Goal: Task Accomplishment & Management: Use online tool/utility

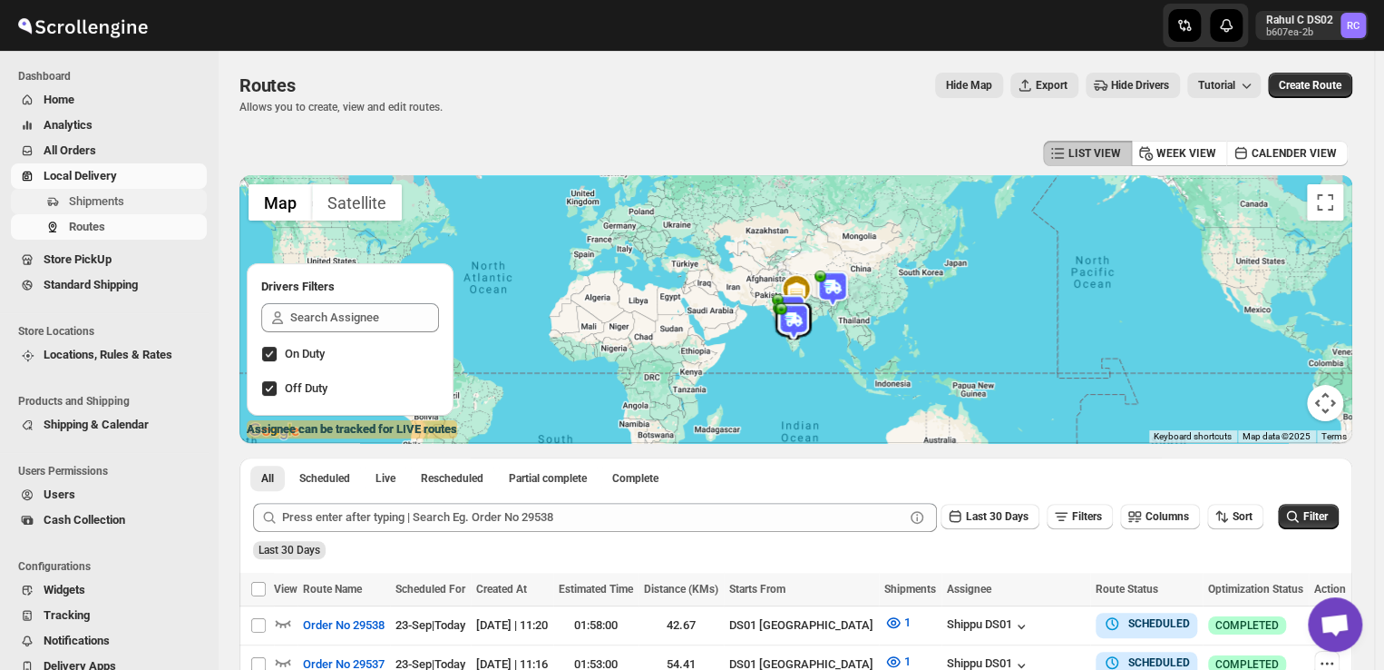
click at [118, 201] on span "Shipments" at bounding box center [96, 201] width 55 height 14
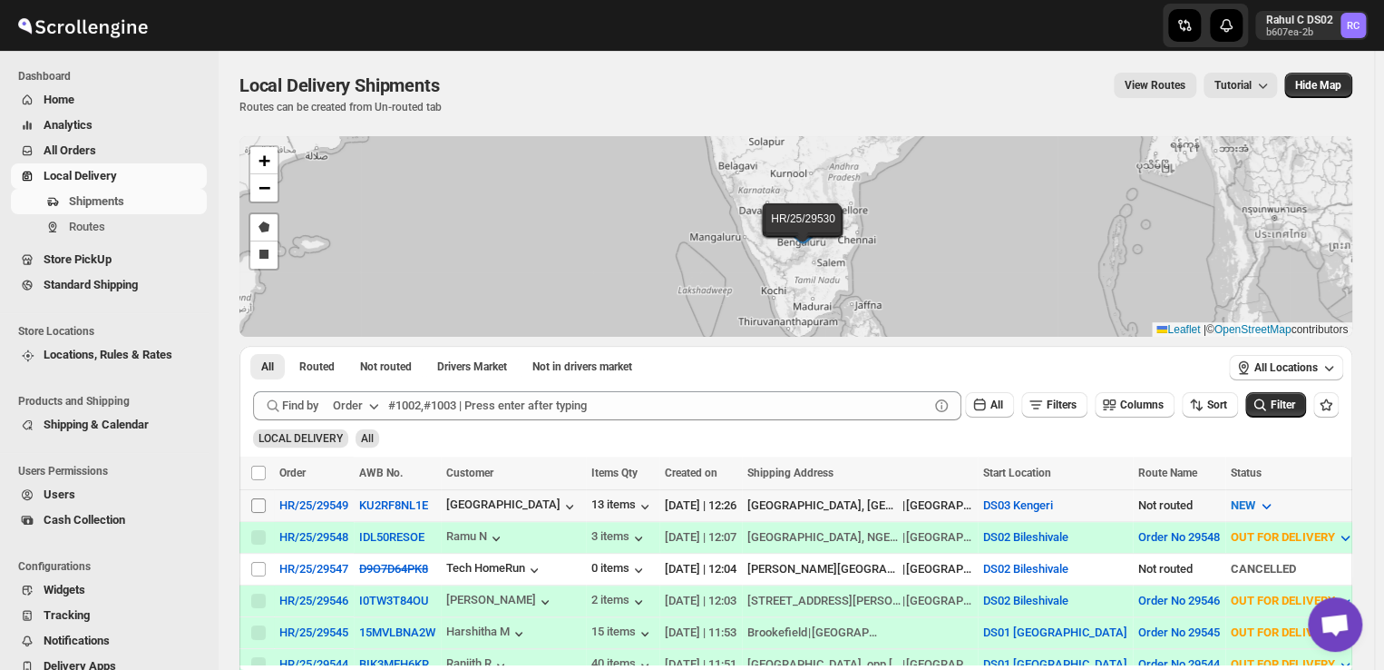
click at [261, 500] on input "Select shipment" at bounding box center [258, 505] width 15 height 15
checkbox input "true"
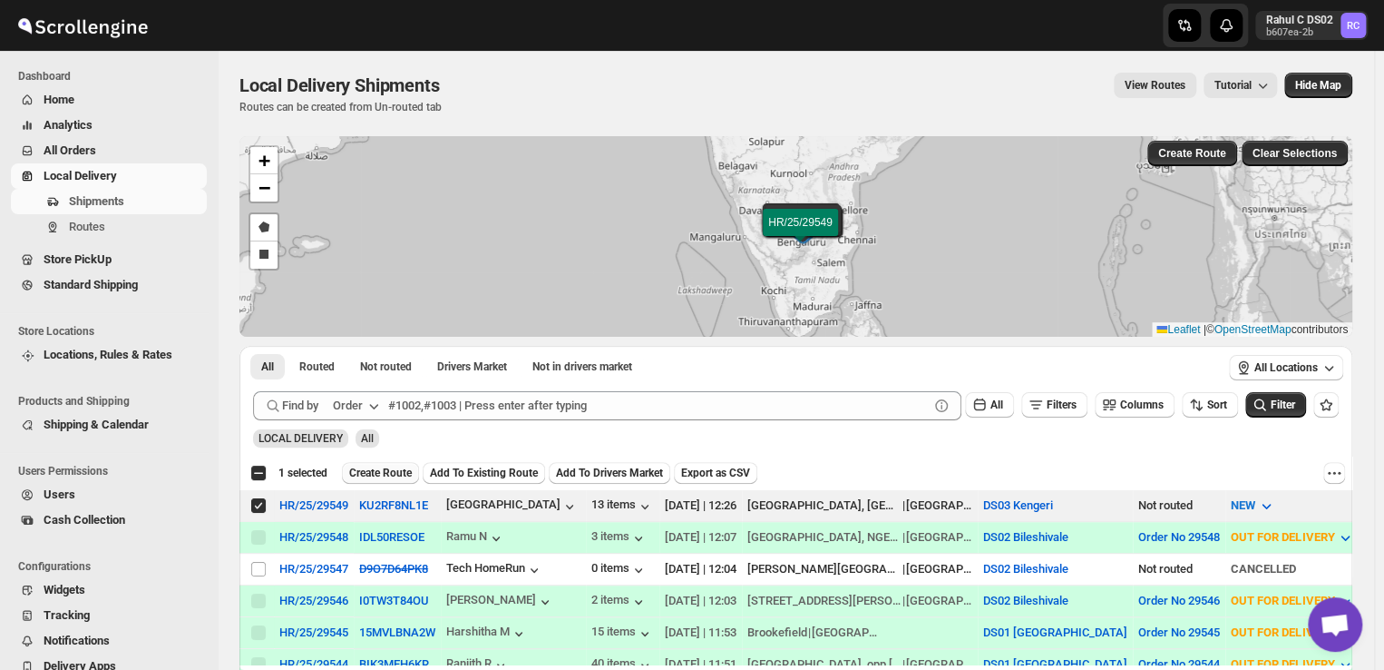
click at [370, 469] on span "Create Route" at bounding box center [380, 472] width 63 height 15
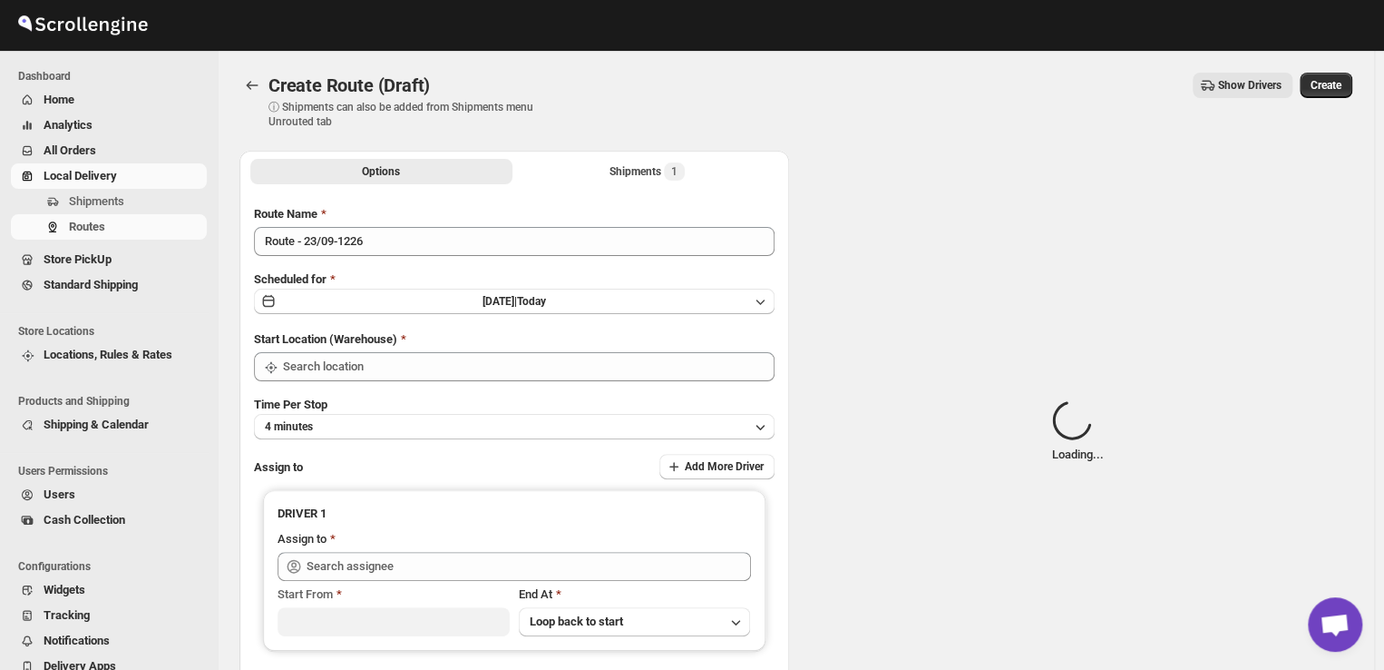
type input "DS03 Kengeri"
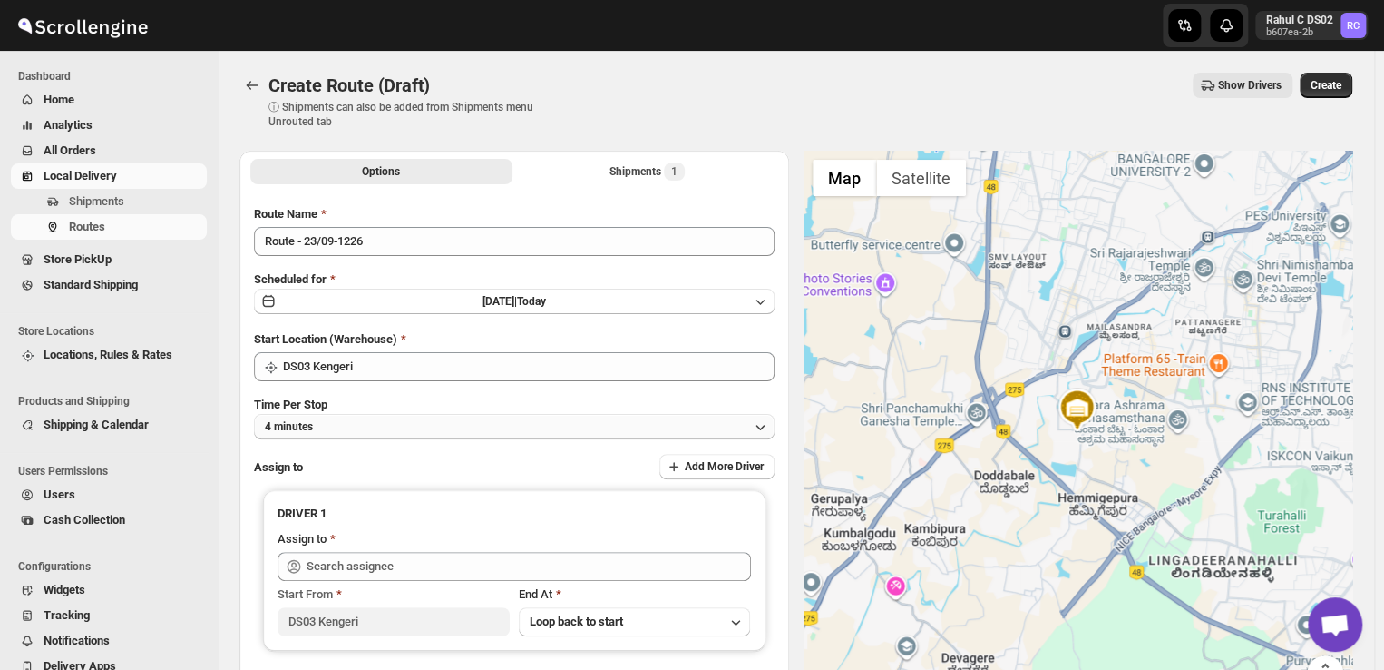
click at [334, 425] on button "4 minutes" at bounding box center [514, 426] width 521 height 25
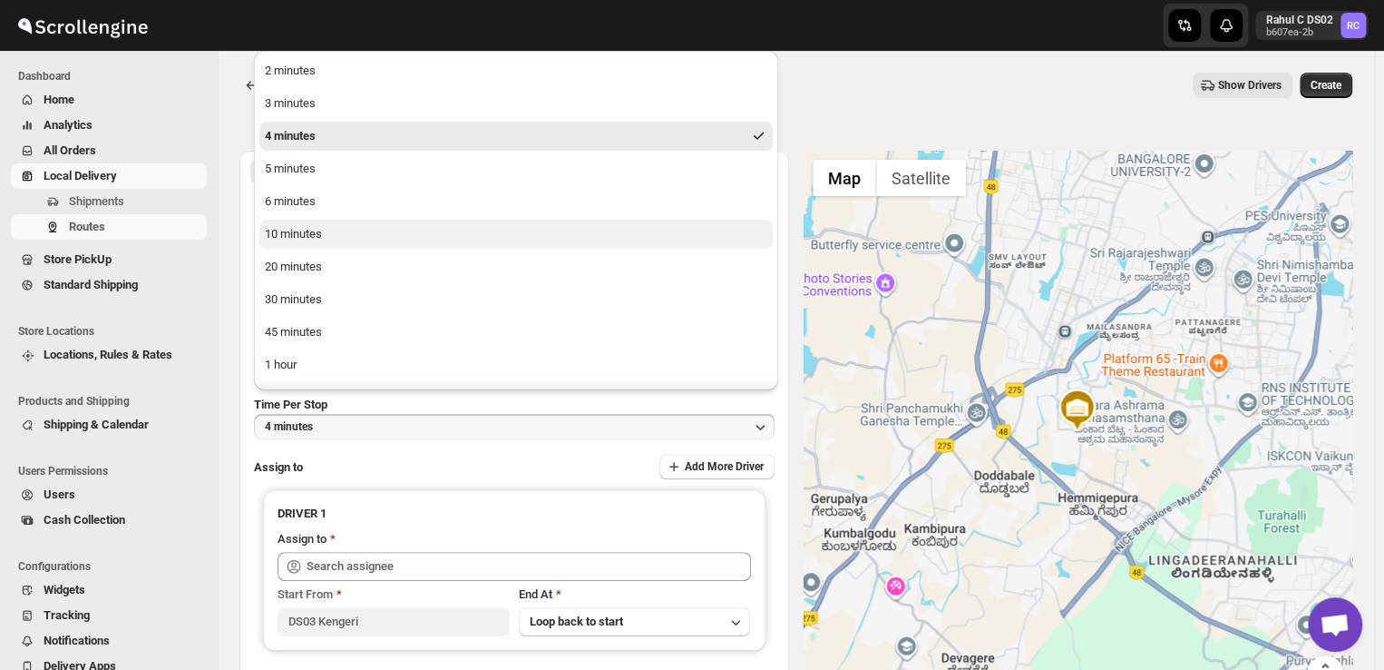
click at [281, 237] on div "10 minutes" at bounding box center [293, 234] width 57 height 18
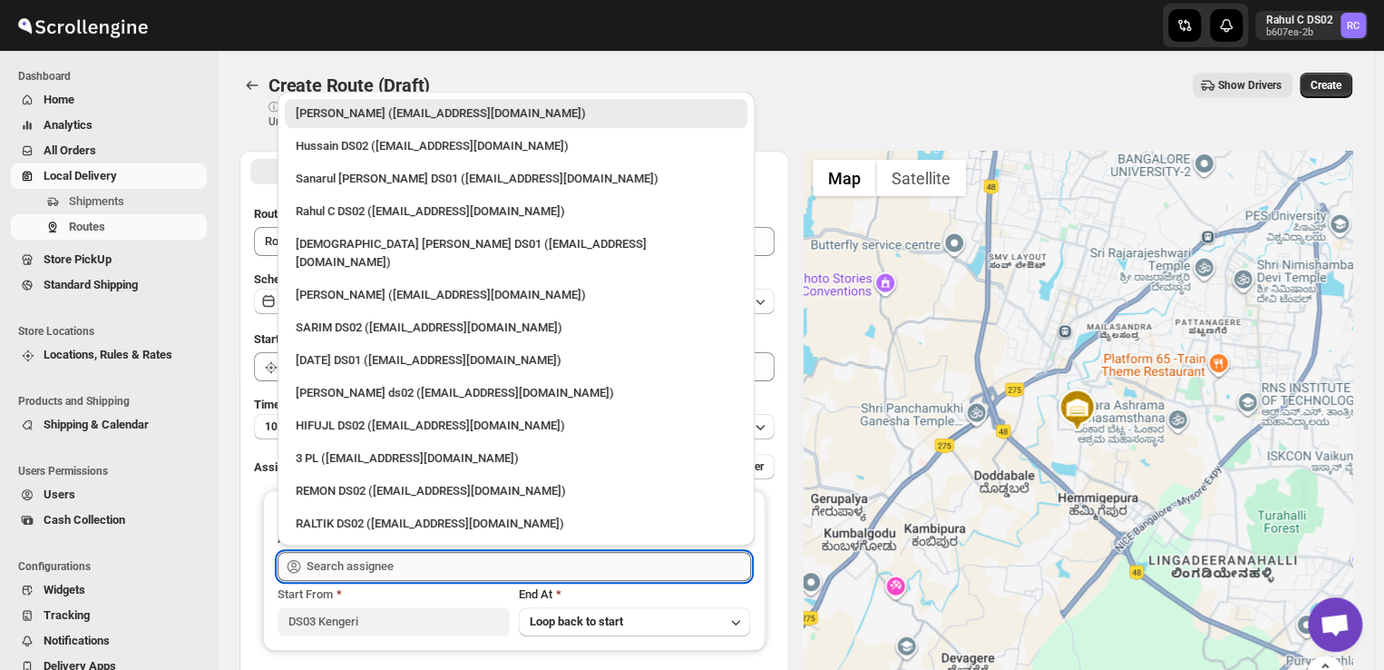
click at [395, 560] on input "text" at bounding box center [529, 566] width 445 height 29
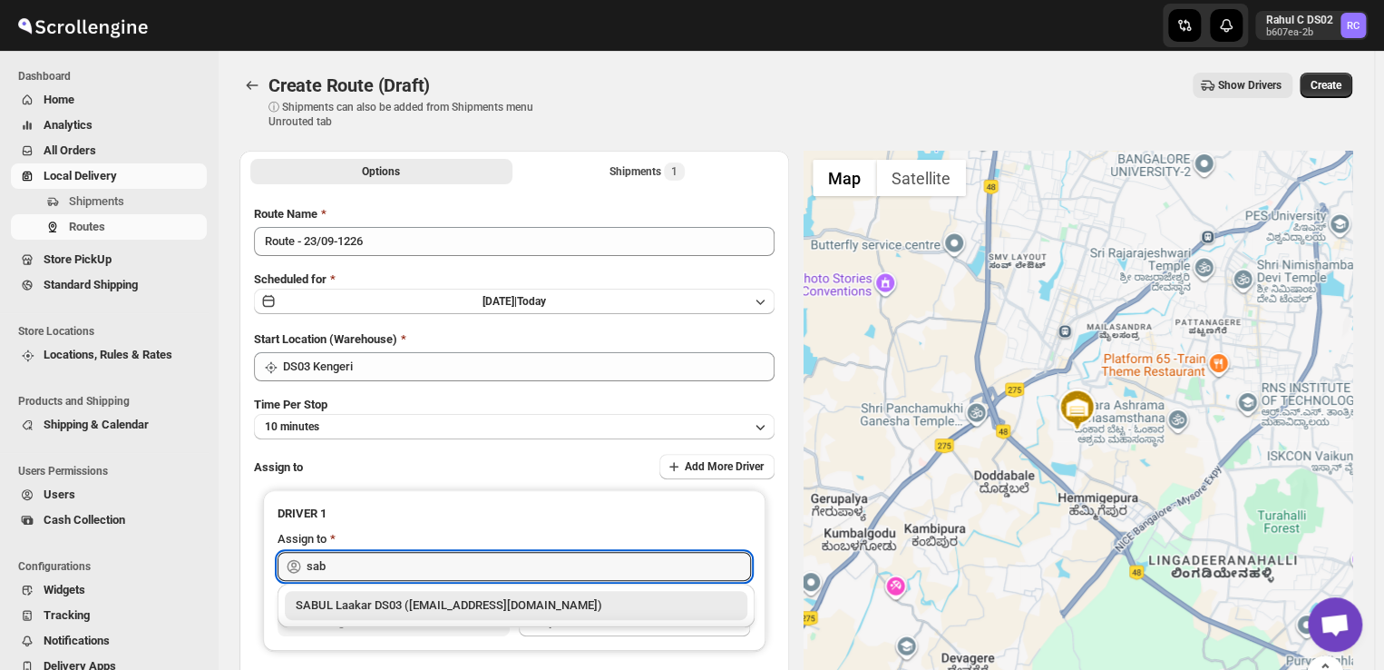
click at [351, 602] on div "SABUL Laakar DS03 ([EMAIL_ADDRESS][DOMAIN_NAME])" at bounding box center [516, 605] width 441 height 18
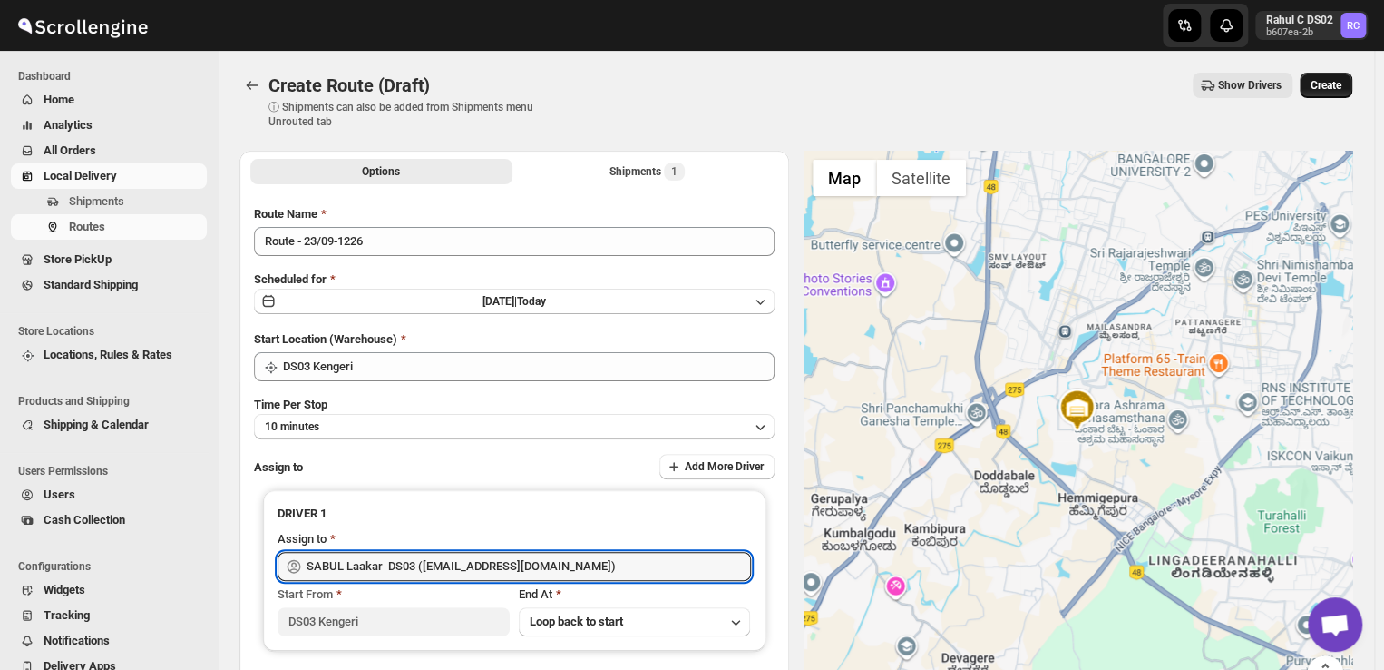
type input "SABUL Laakar DS03 ([EMAIL_ADDRESS][DOMAIN_NAME])"
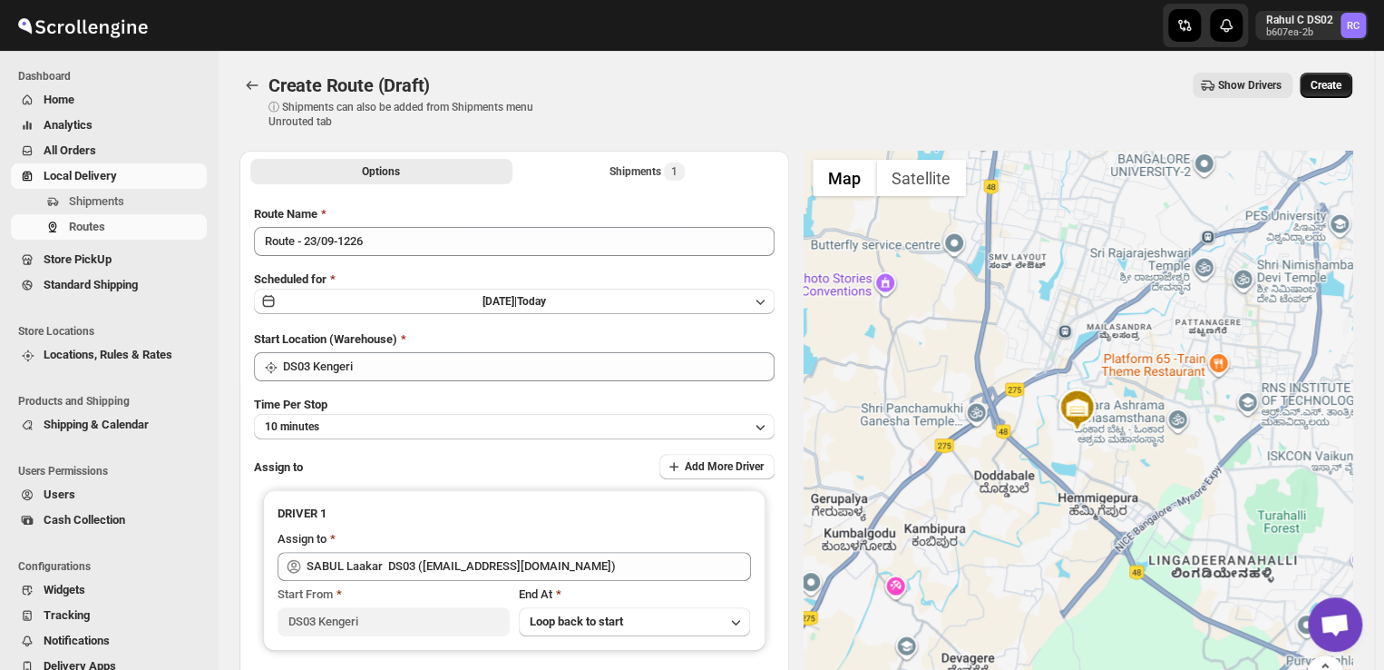
click at [1328, 84] on span "Create" at bounding box center [1326, 85] width 31 height 15
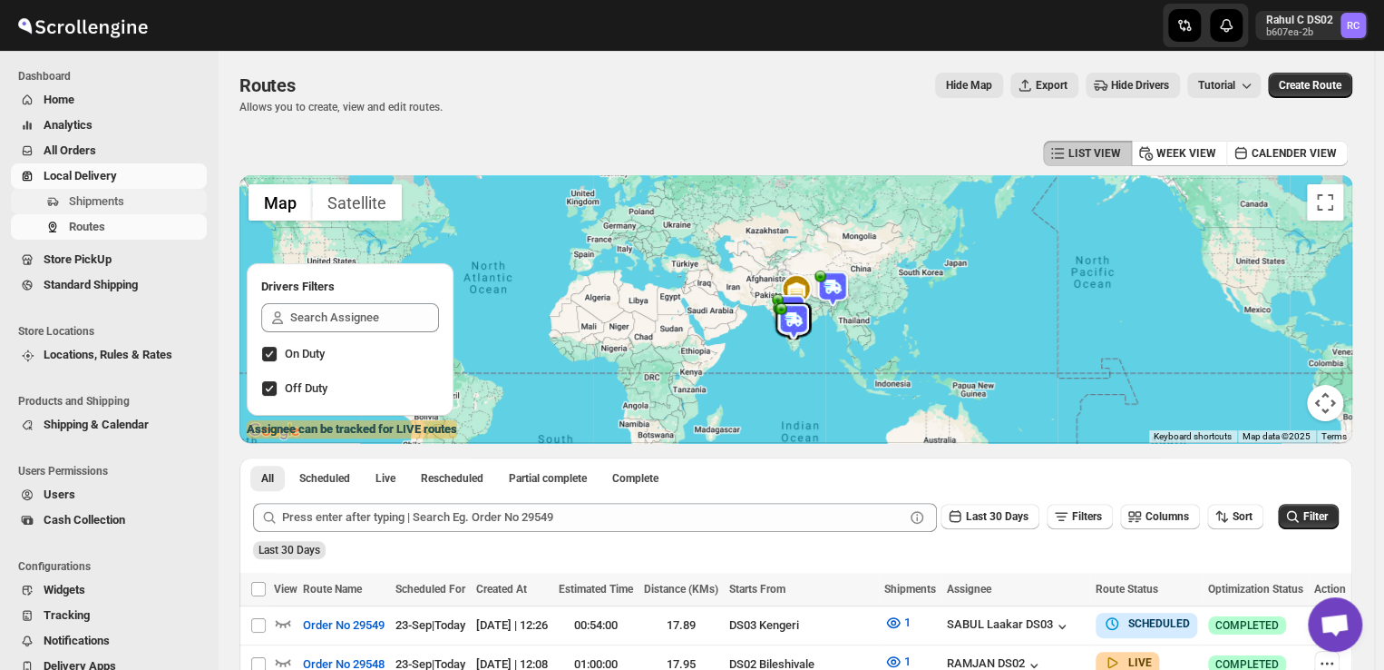
click at [123, 200] on span "Shipments" at bounding box center [96, 201] width 55 height 14
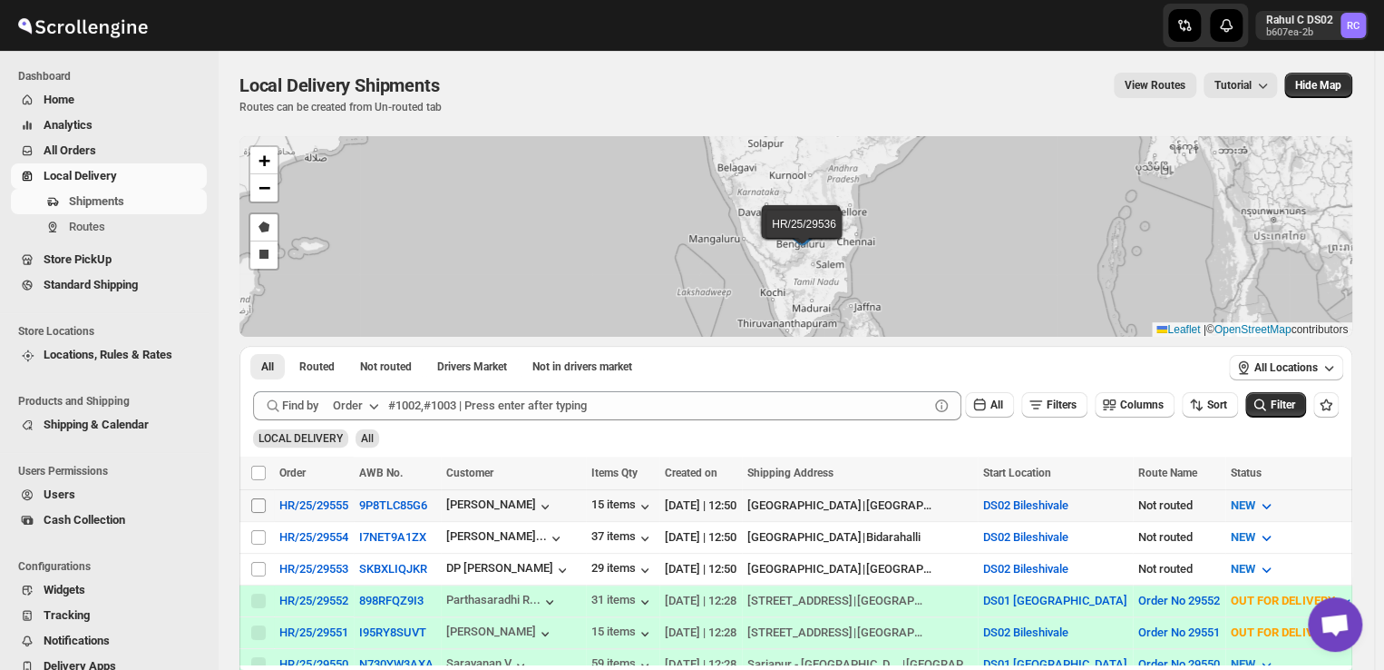
click at [258, 498] on input "Select shipment" at bounding box center [258, 505] width 15 height 15
checkbox input "true"
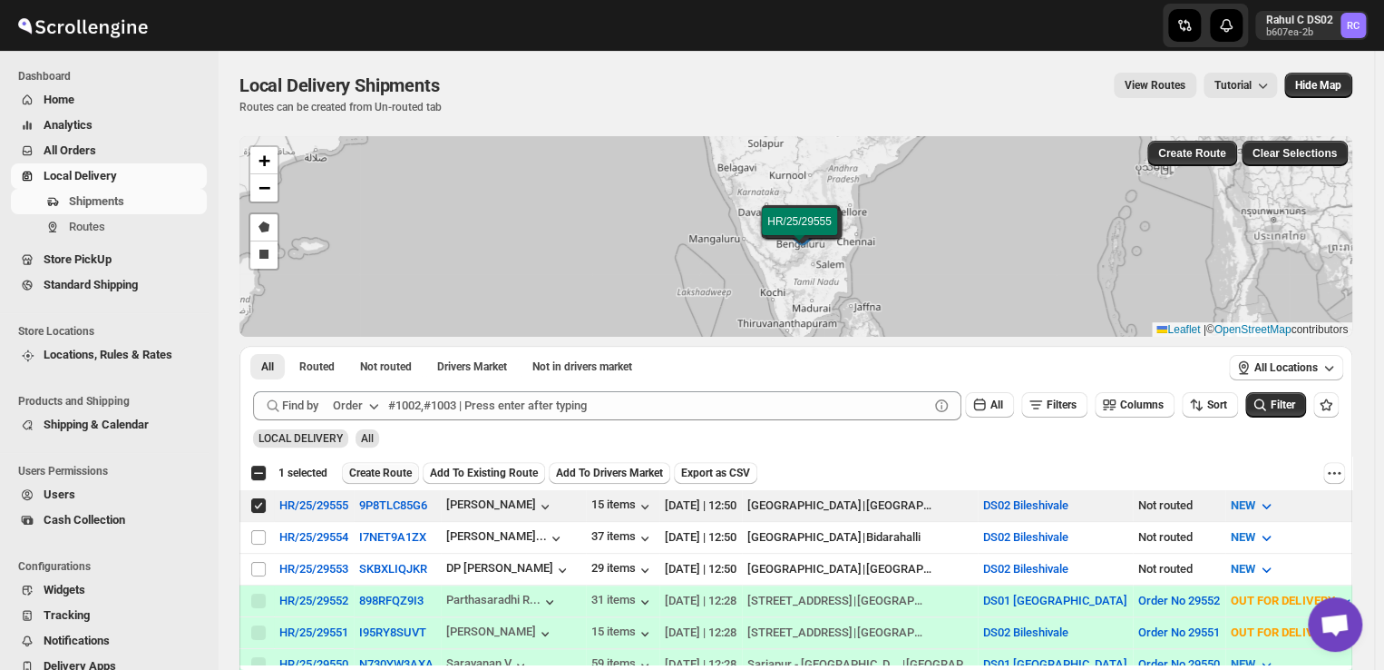
click at [379, 472] on span "Create Route" at bounding box center [380, 472] width 63 height 15
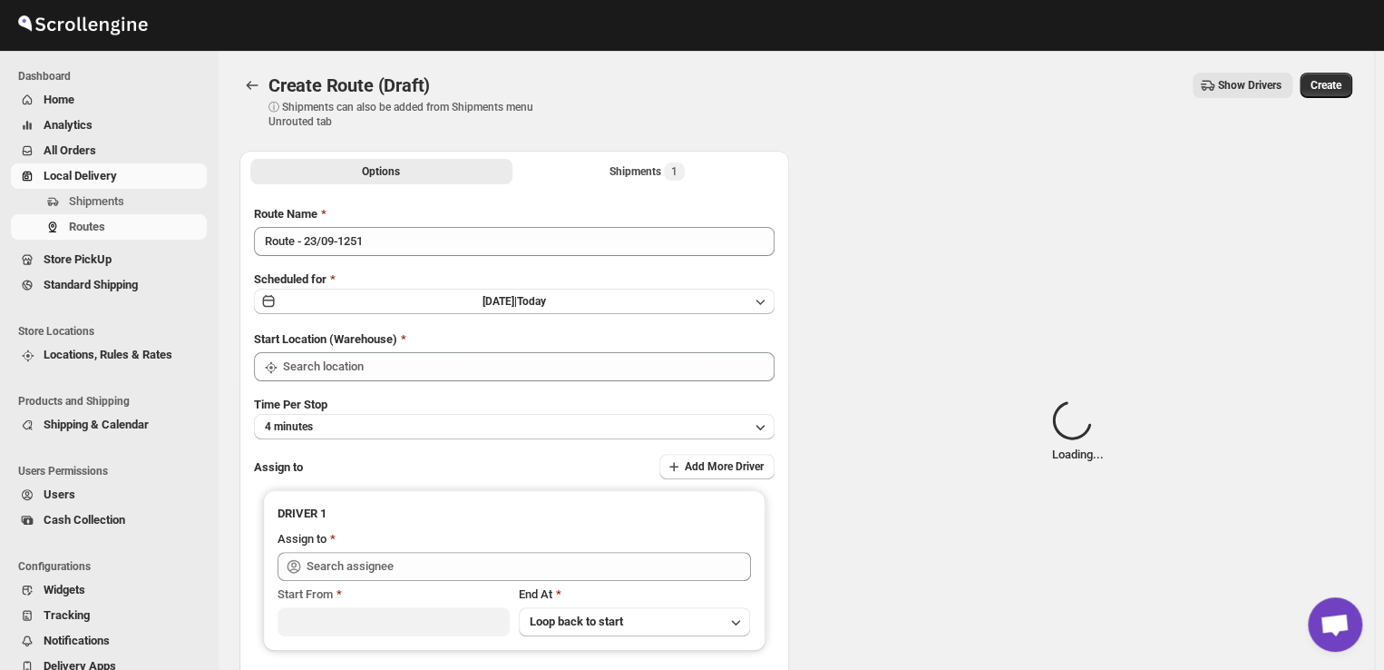
type input "DS02 Bileshivale"
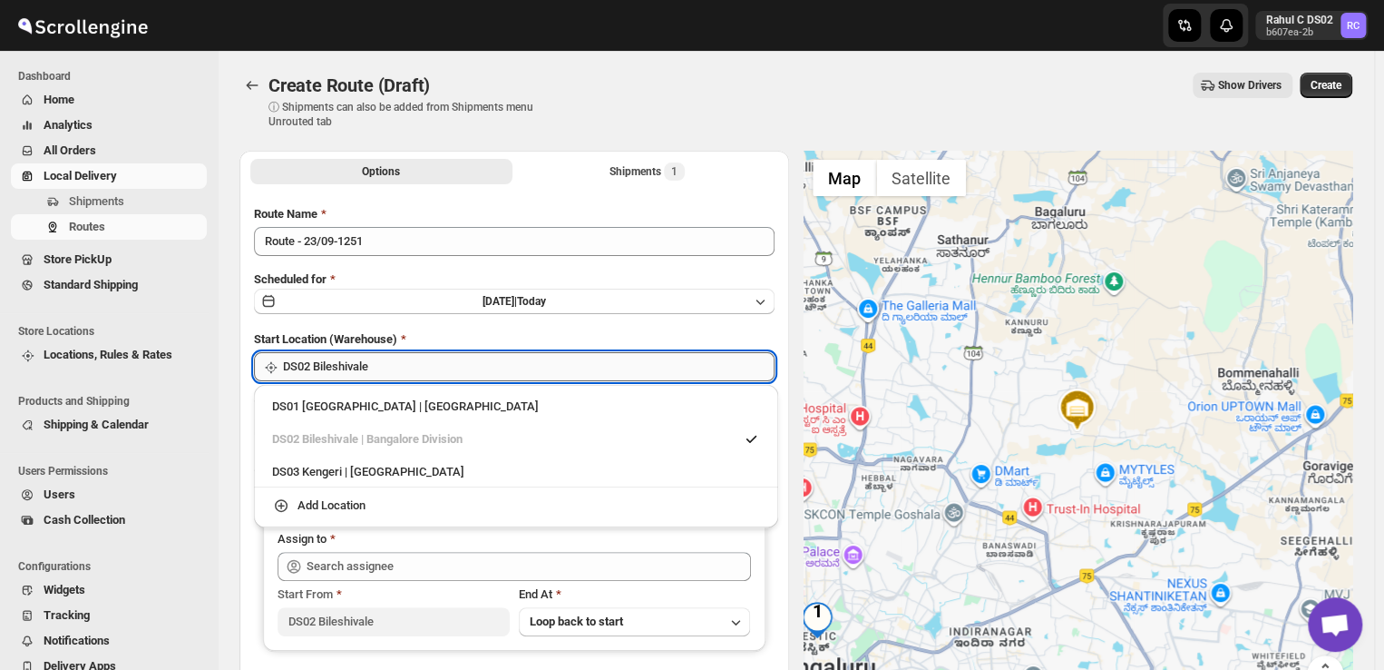
click at [387, 363] on input "DS02 Bileshivale" at bounding box center [529, 366] width 492 height 29
click at [327, 474] on div "DS03 Kengeri | [GEOGRAPHIC_DATA]" at bounding box center [516, 472] width 488 height 18
type input "DS03 Kengeri"
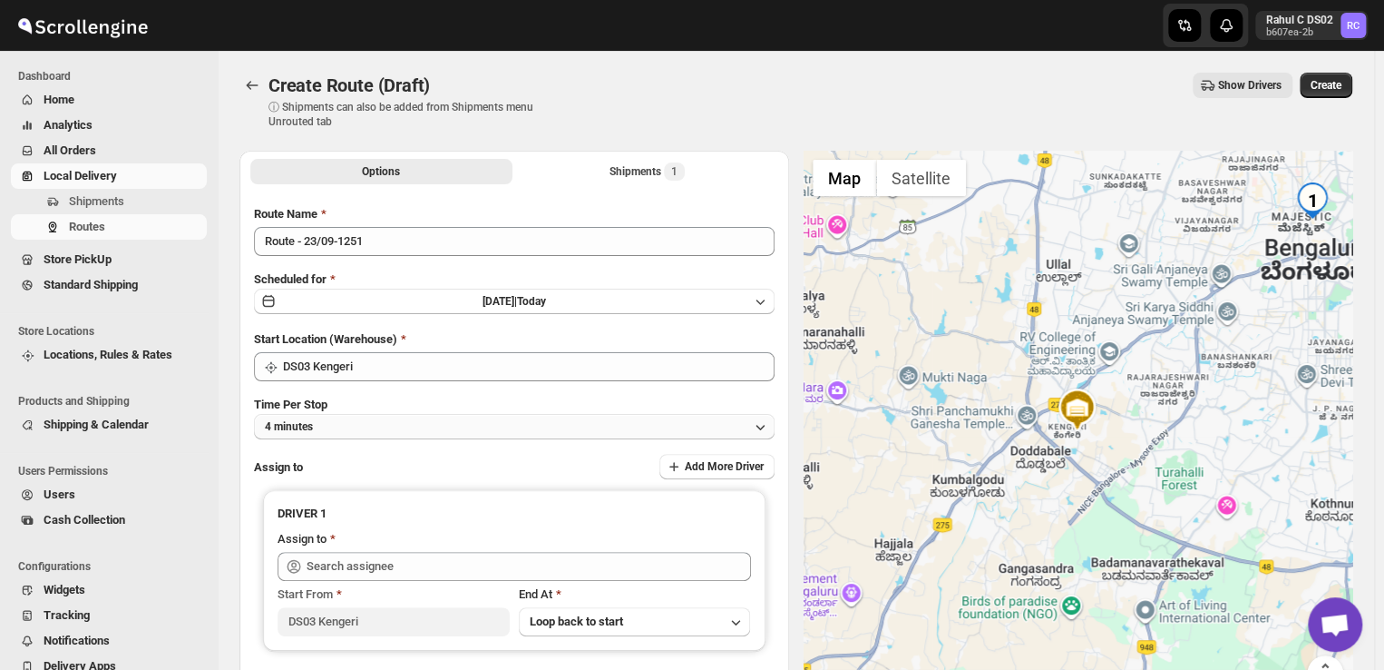
click at [356, 428] on button "4 minutes" at bounding box center [514, 426] width 521 height 25
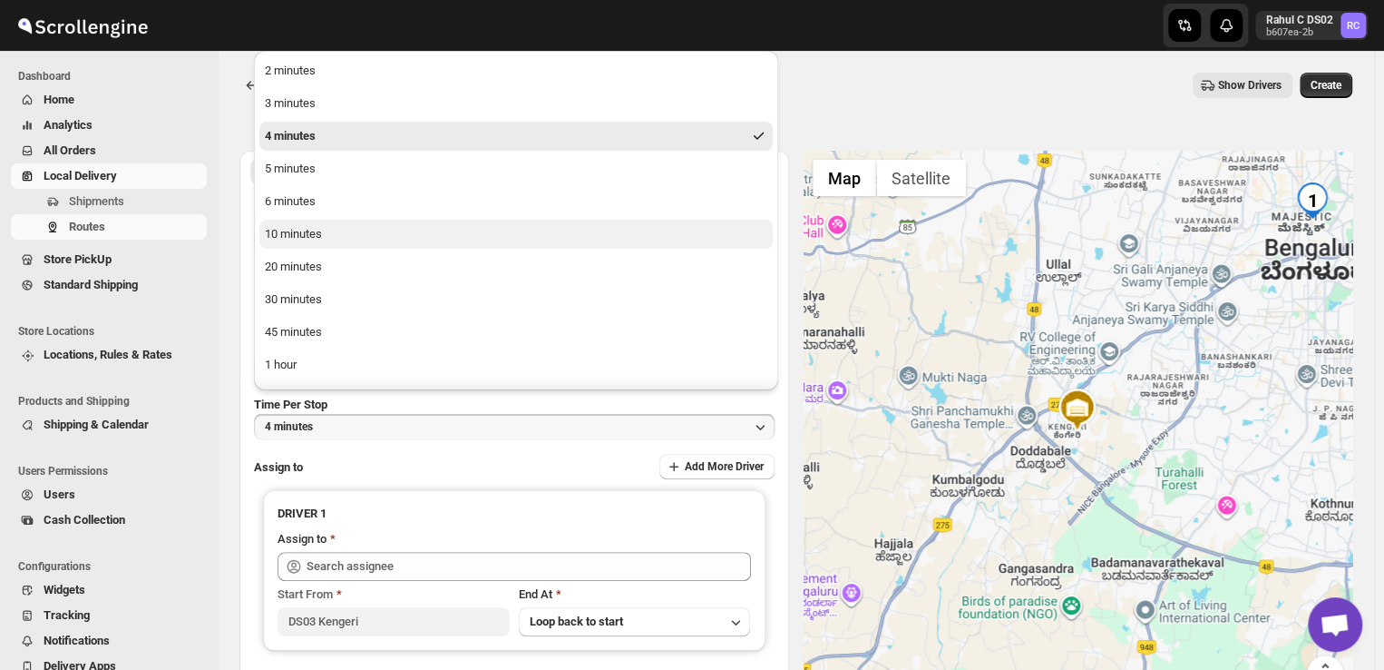
click at [328, 229] on button "10 minutes" at bounding box center [516, 234] width 514 height 29
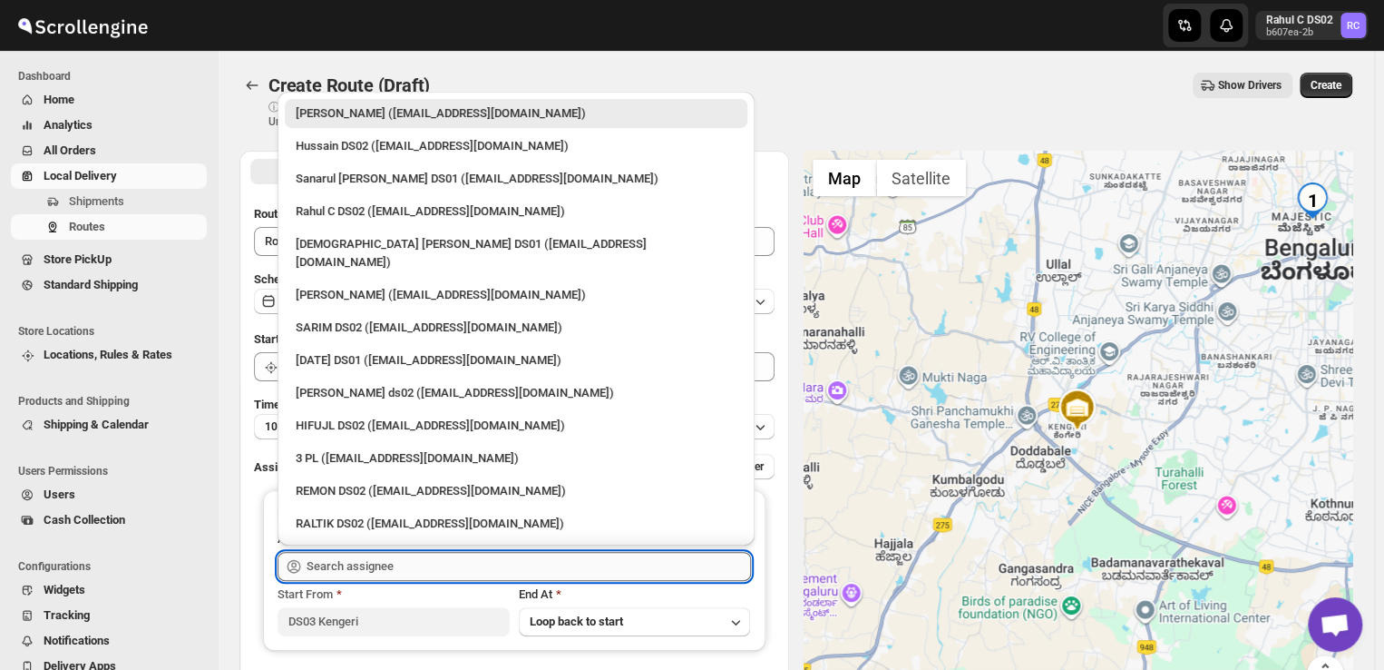
click at [404, 561] on input "text" at bounding box center [529, 566] width 445 height 29
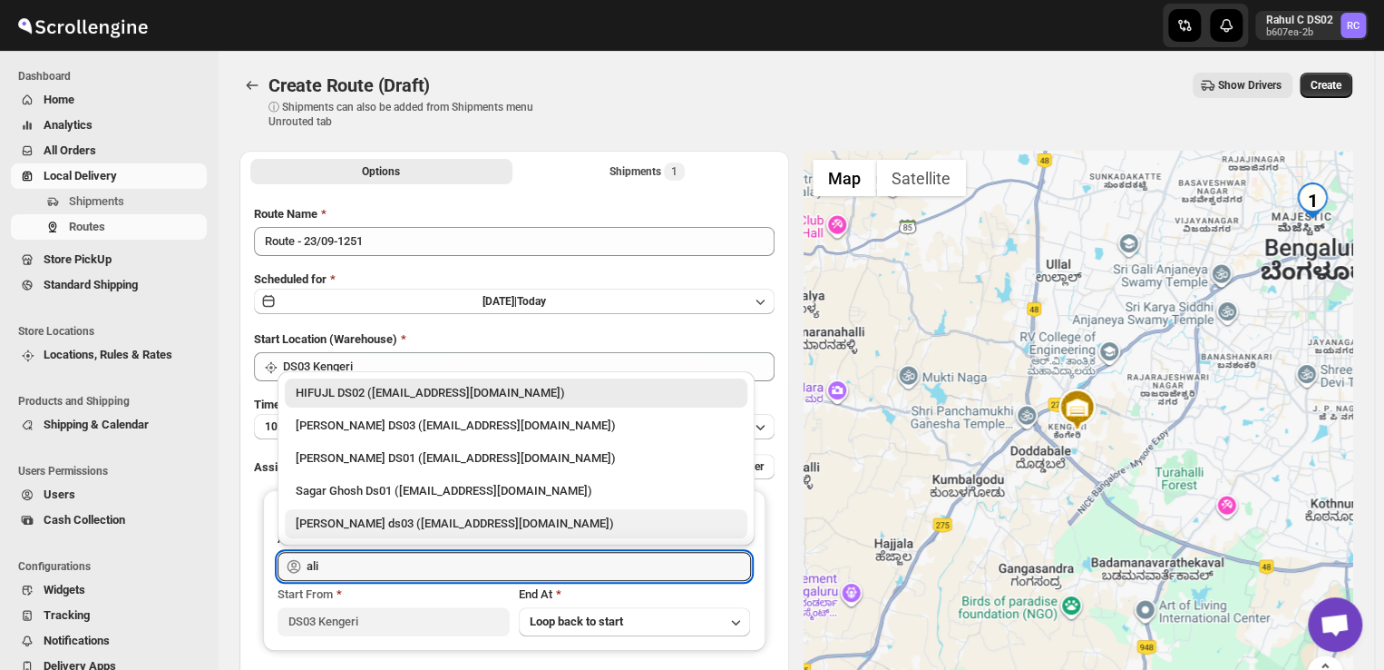
click at [406, 520] on div "[PERSON_NAME] ds03 ([EMAIL_ADDRESS][DOMAIN_NAME])" at bounding box center [516, 523] width 441 height 18
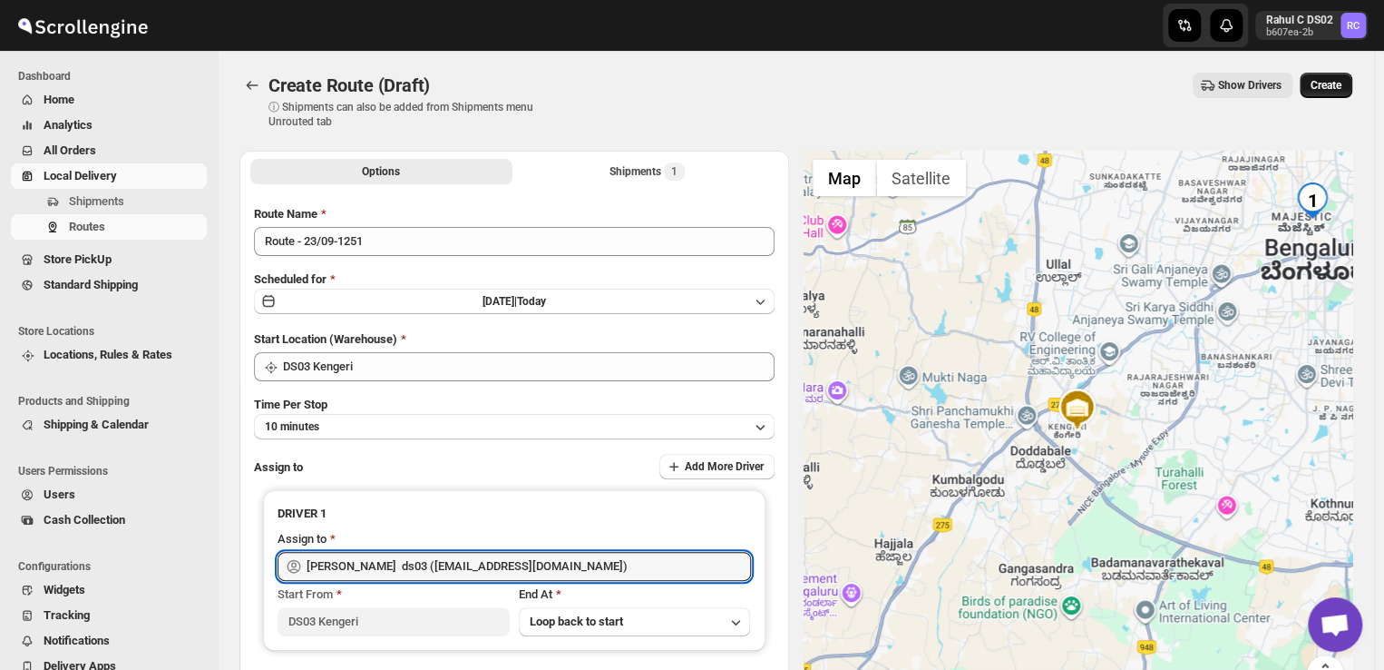
type input "[PERSON_NAME] ds03 ([EMAIL_ADDRESS][DOMAIN_NAME])"
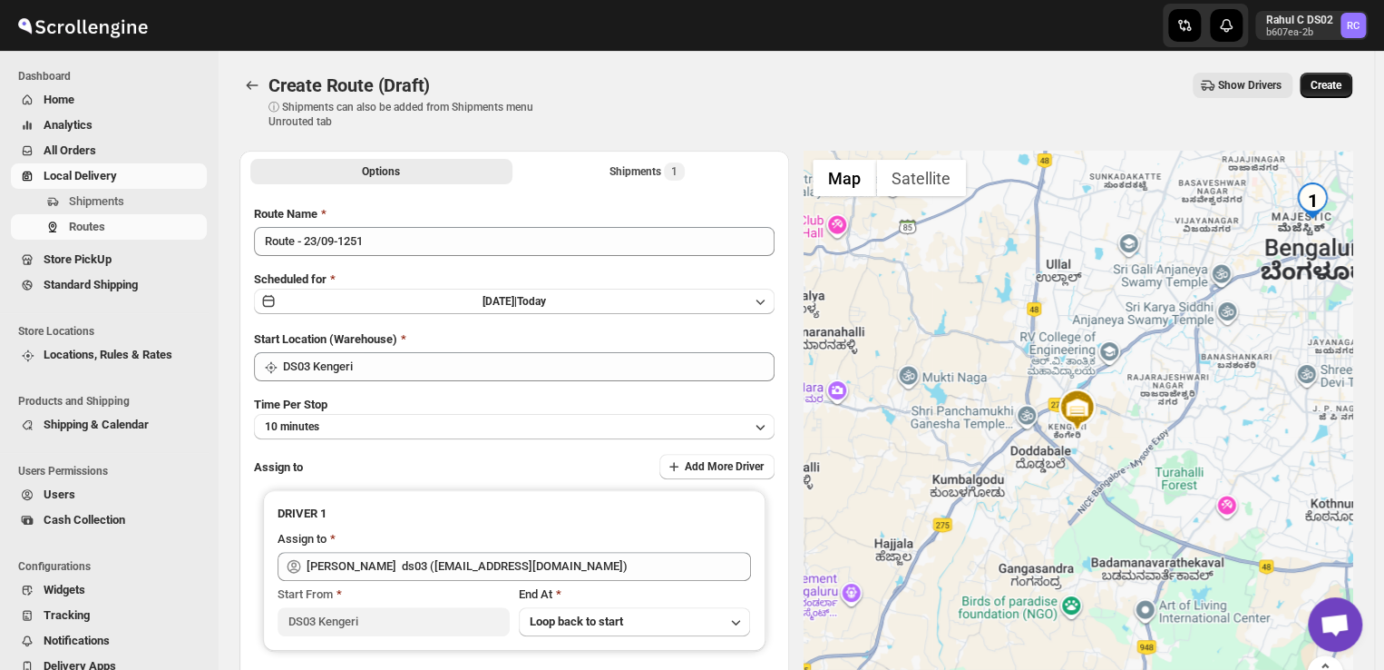
click at [1335, 85] on span "Create" at bounding box center [1326, 85] width 31 height 15
